Goal: Information Seeking & Learning: Learn about a topic

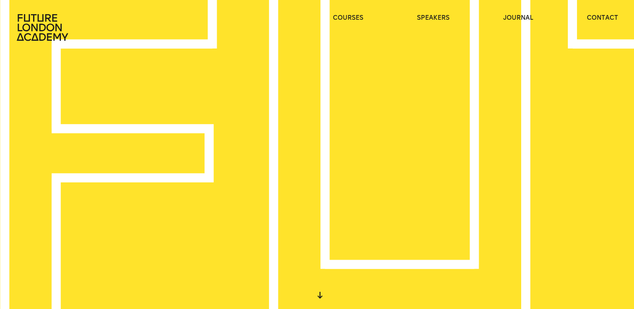
click at [206, 164] on div "WE CREATE LEARNING EXPERIENCES" at bounding box center [317, 154] width 634 height 309
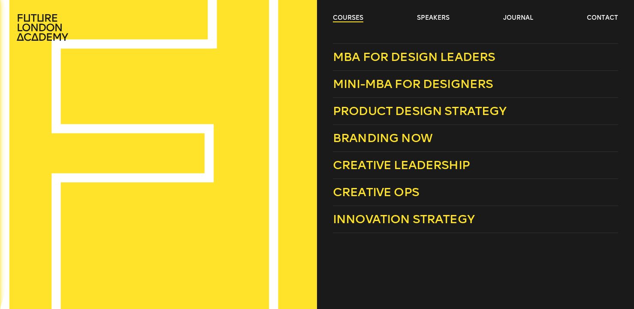
click at [353, 21] on link "courses" at bounding box center [348, 18] width 30 height 9
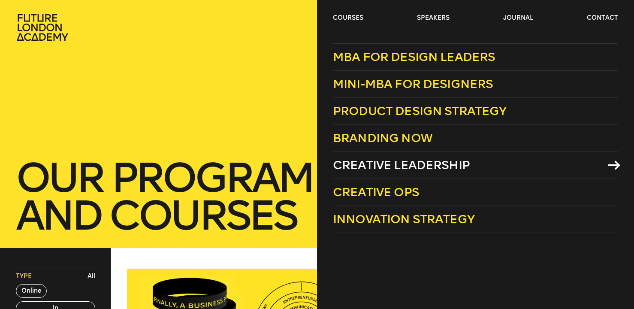
click at [403, 163] on span "Creative Leadership" at bounding box center [401, 165] width 137 height 14
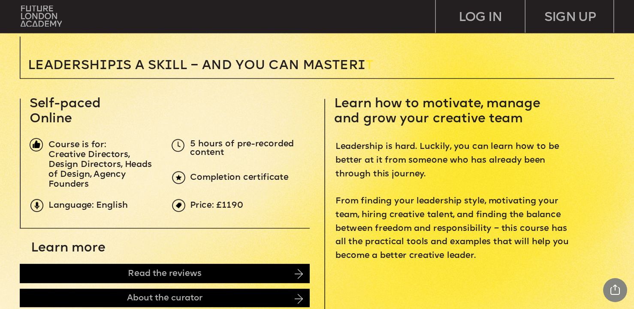
scroll to position [249, 0]
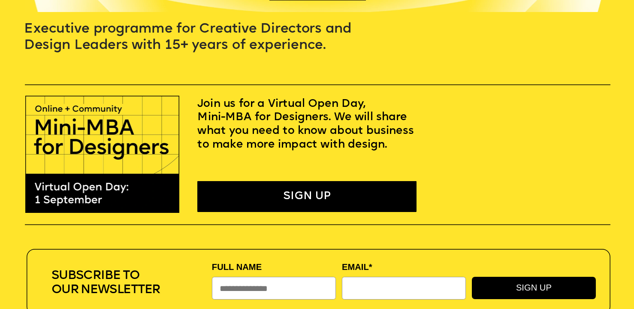
scroll to position [145, 0]
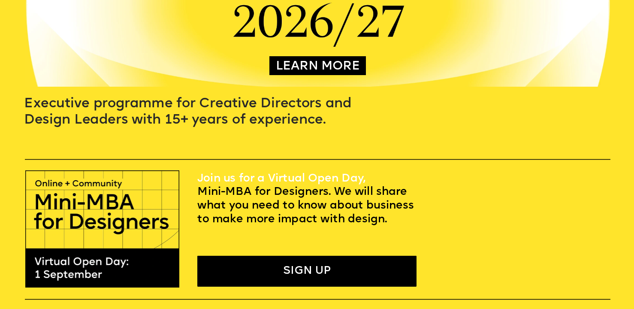
click at [342, 179] on link "Join us for a Virtual Open Day," at bounding box center [281, 179] width 168 height 12
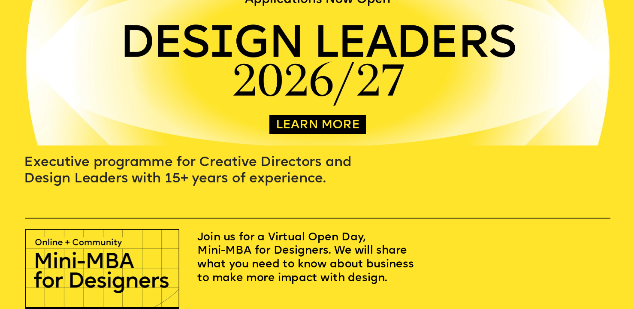
scroll to position [0, 0]
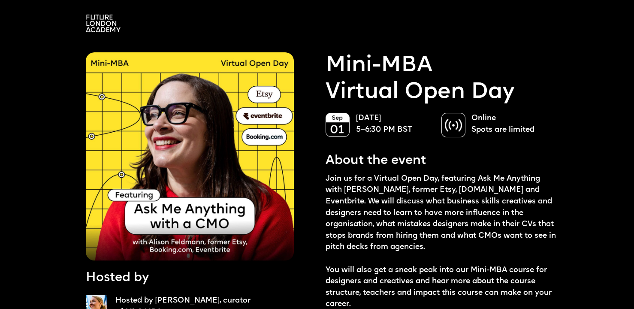
click at [113, 23] on img at bounding box center [103, 24] width 35 height 18
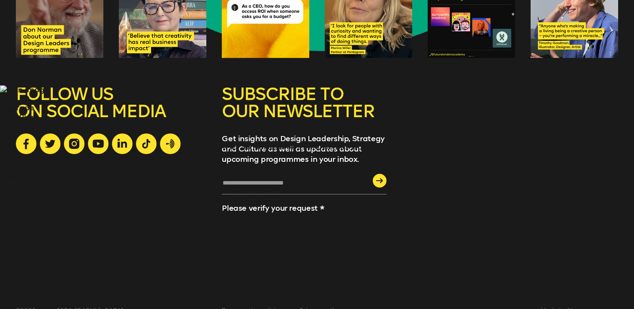
scroll to position [2435, 0]
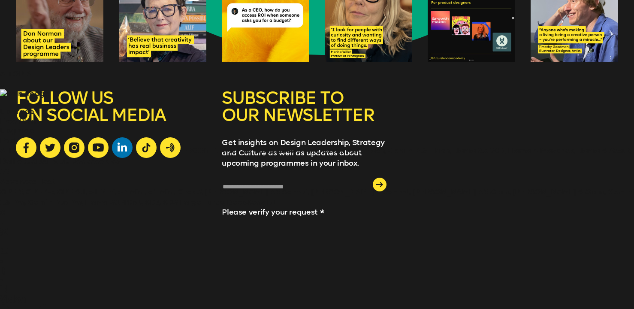
click at [125, 142] on icon at bounding box center [122, 146] width 9 height 9
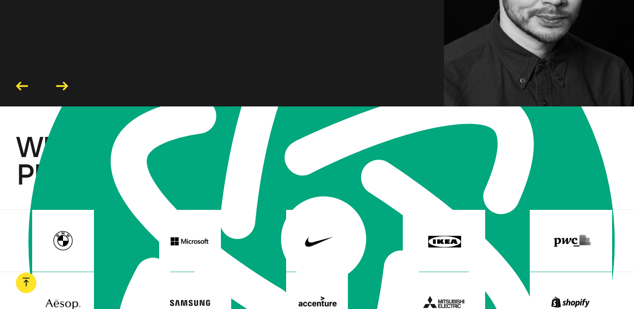
scroll to position [1891, 0]
